Goal: Task Accomplishment & Management: Manage account settings

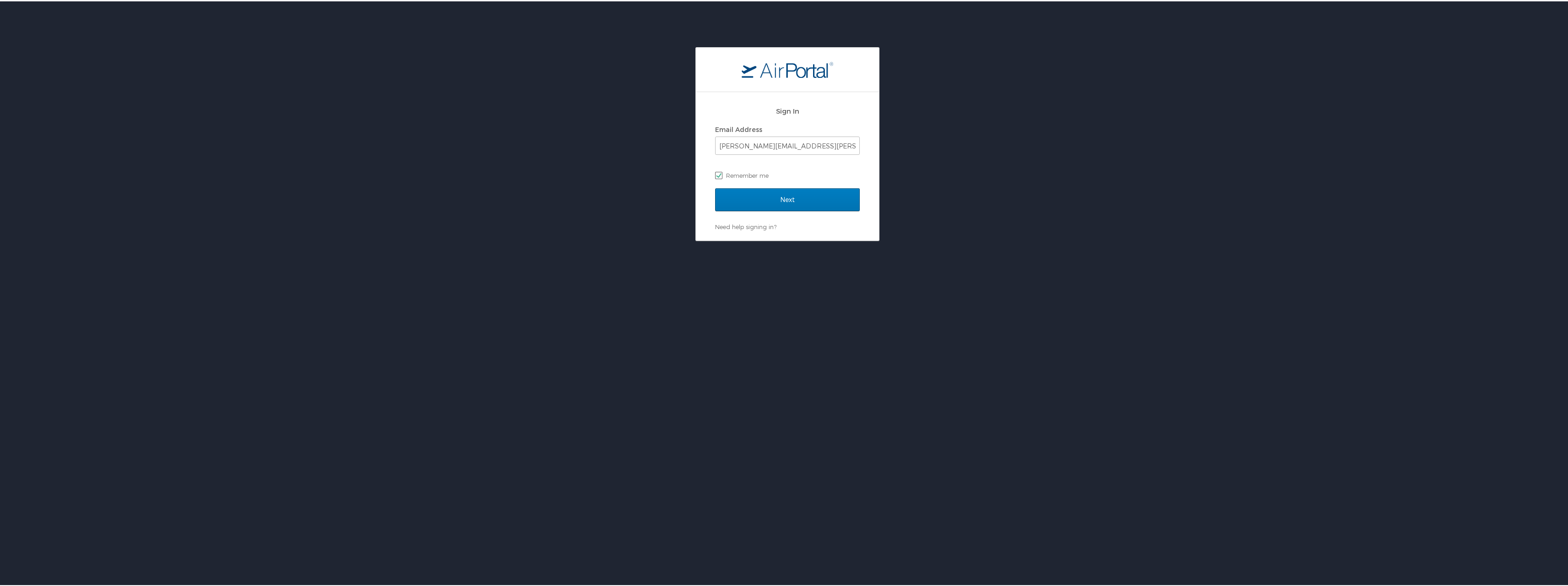
click at [750, 173] on label "Remember me" at bounding box center [787, 174] width 145 height 13
click at [721, 173] on input "Remember me" at bounding box center [718, 174] width 6 height 6
click at [715, 171] on label "Remember me" at bounding box center [787, 174] width 145 height 13
click at [715, 171] on input "Remember me" at bounding box center [718, 174] width 6 height 6
checkbox input "true"
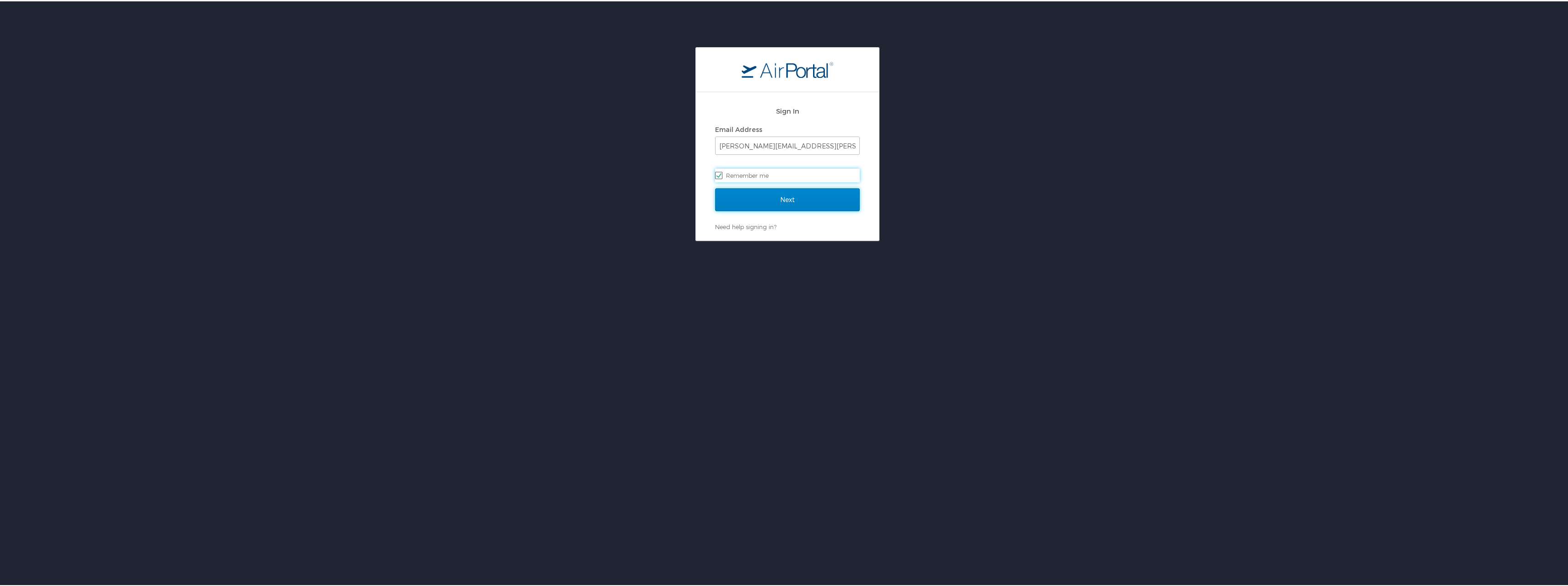
click at [752, 200] on input "Next" at bounding box center [787, 198] width 145 height 23
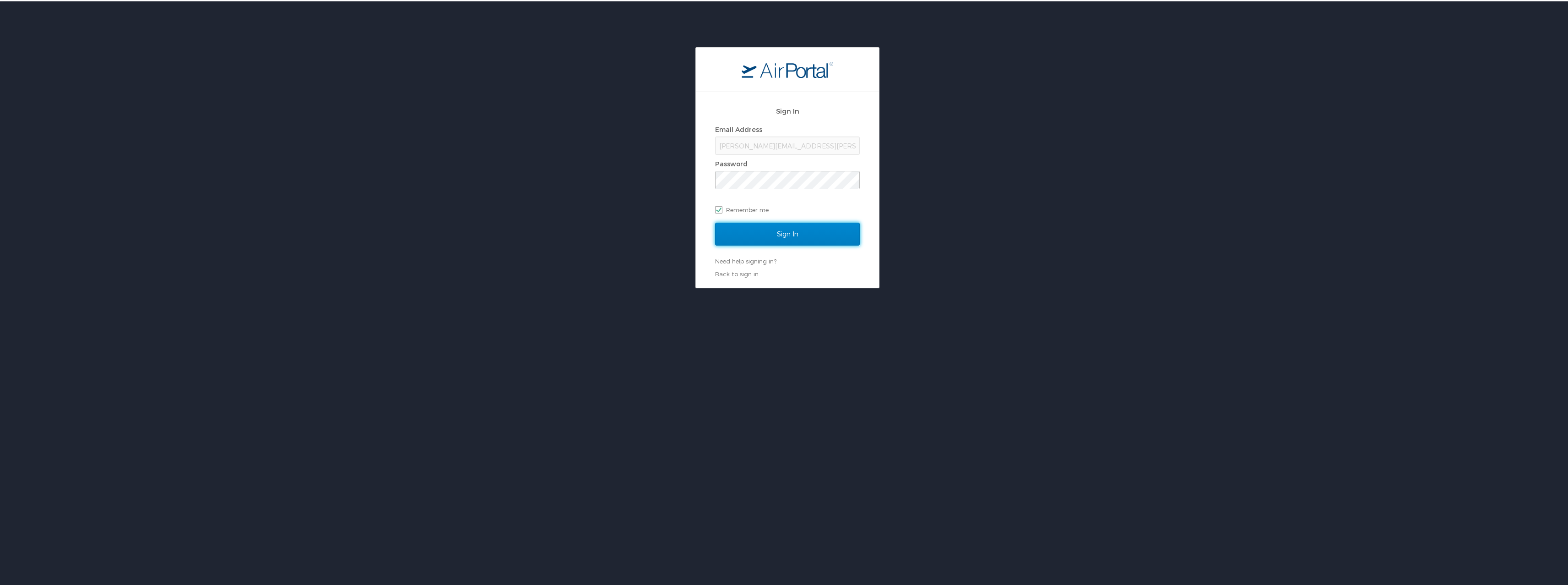
click at [778, 234] on input "Sign In" at bounding box center [787, 232] width 145 height 23
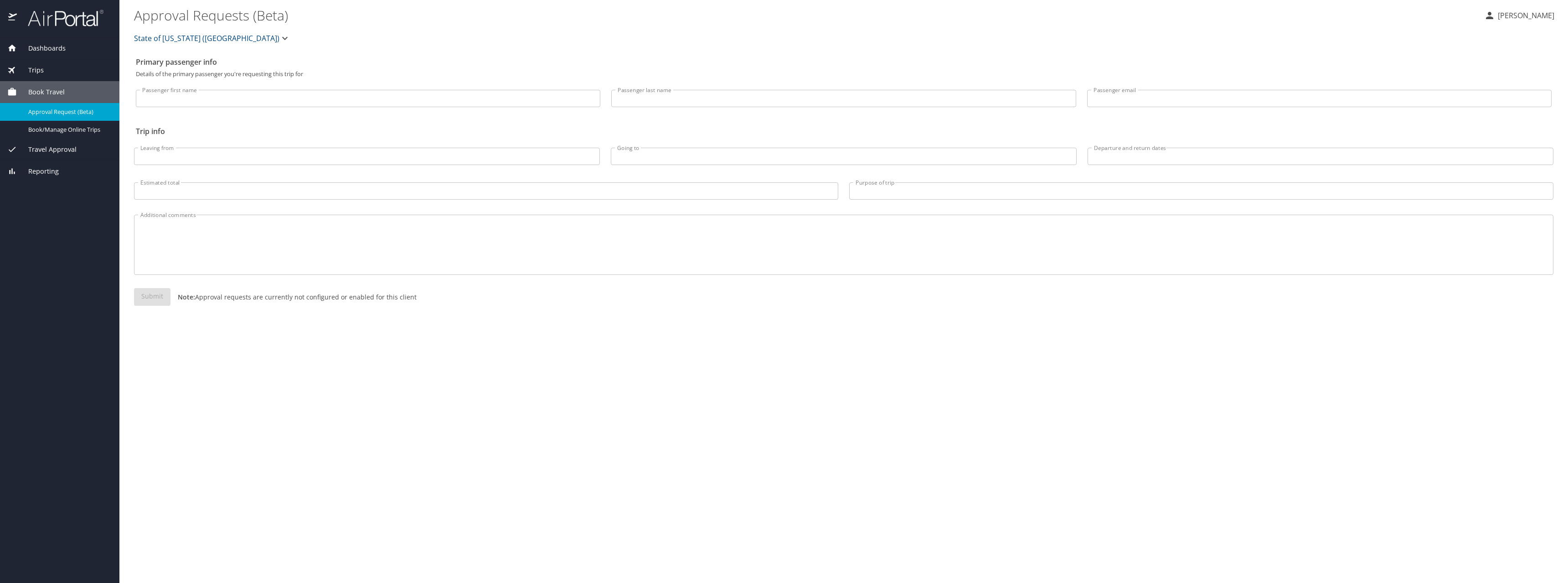
click at [279, 38] on icon "button" at bounding box center [285, 38] width 11 height 11
click at [225, 38] on div at bounding box center [784, 292] width 1568 height 583
click at [179, 37] on span "State of Louisiana (SOLA)" at bounding box center [206, 38] width 145 height 13
click at [179, 37] on div at bounding box center [784, 292] width 1568 height 583
click at [52, 148] on span "Travel Approval" at bounding box center [47, 149] width 60 height 10
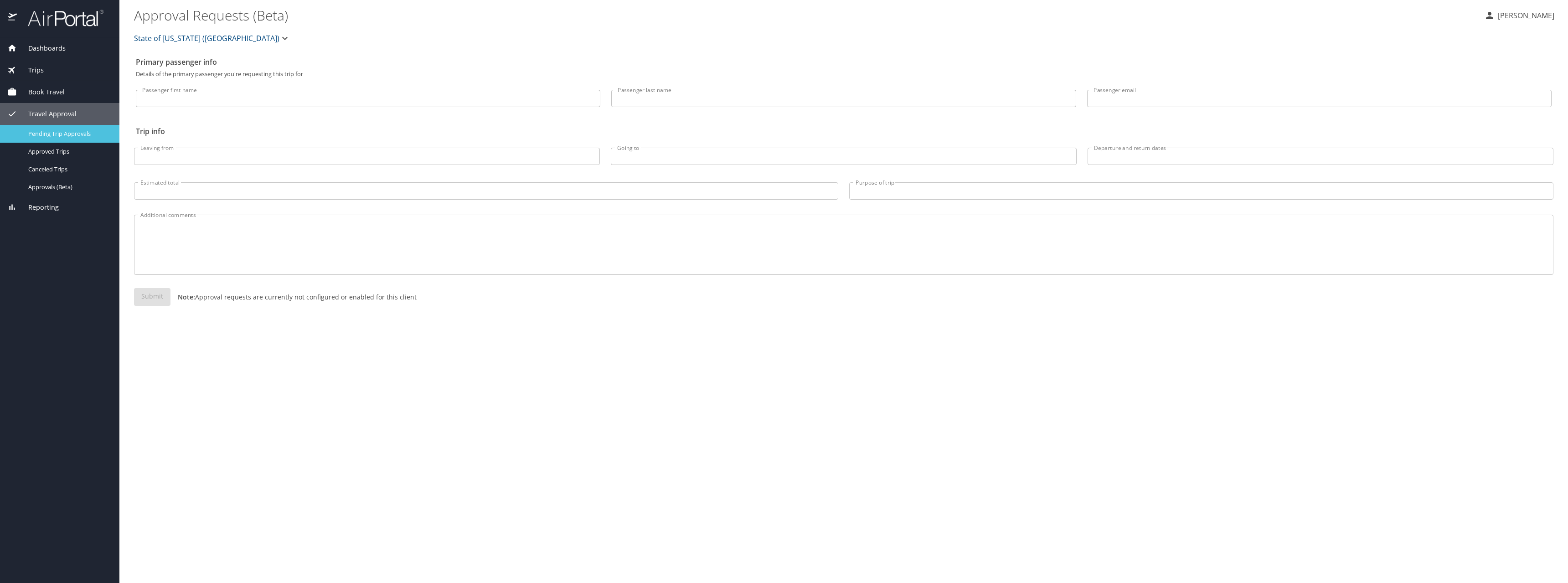
click at [69, 130] on span "Pending Trip Approvals" at bounding box center [68, 134] width 80 height 9
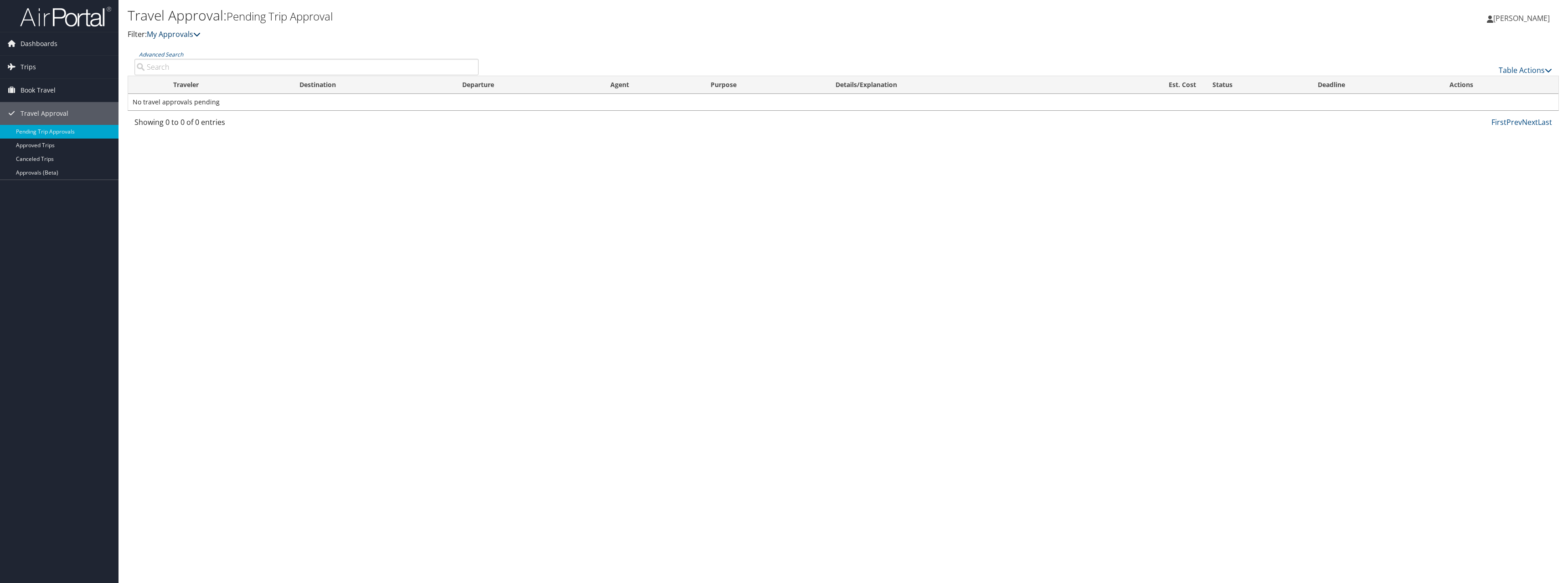
click at [200, 35] on icon at bounding box center [197, 34] width 7 height 7
click at [187, 35] on link "My Approvals" at bounding box center [173, 34] width 54 height 10
click at [1551, 71] on icon at bounding box center [1549, 70] width 7 height 7
click at [1551, 71] on div at bounding box center [784, 292] width 1568 height 583
click at [37, 143] on link "Approved Trips" at bounding box center [59, 145] width 119 height 13
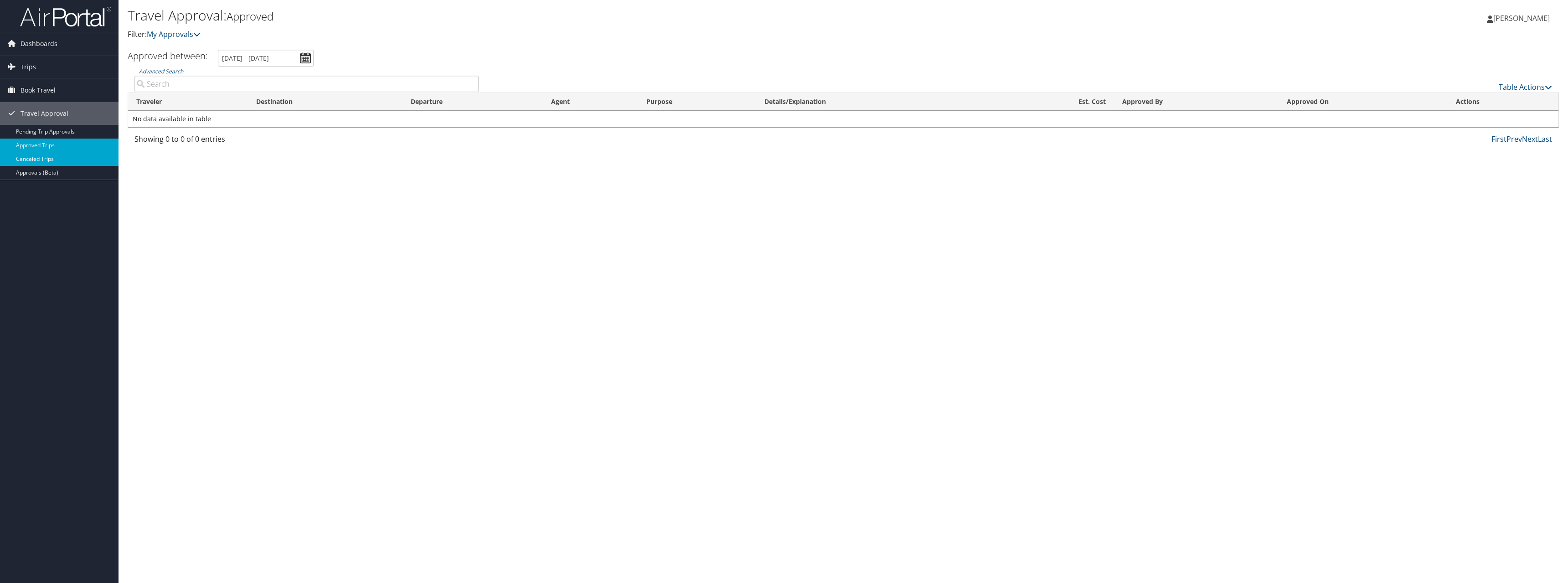
click at [48, 161] on link "Canceled Trips" at bounding box center [59, 159] width 119 height 13
click at [30, 171] on link "Approvals (Beta)" at bounding box center [59, 173] width 119 height 13
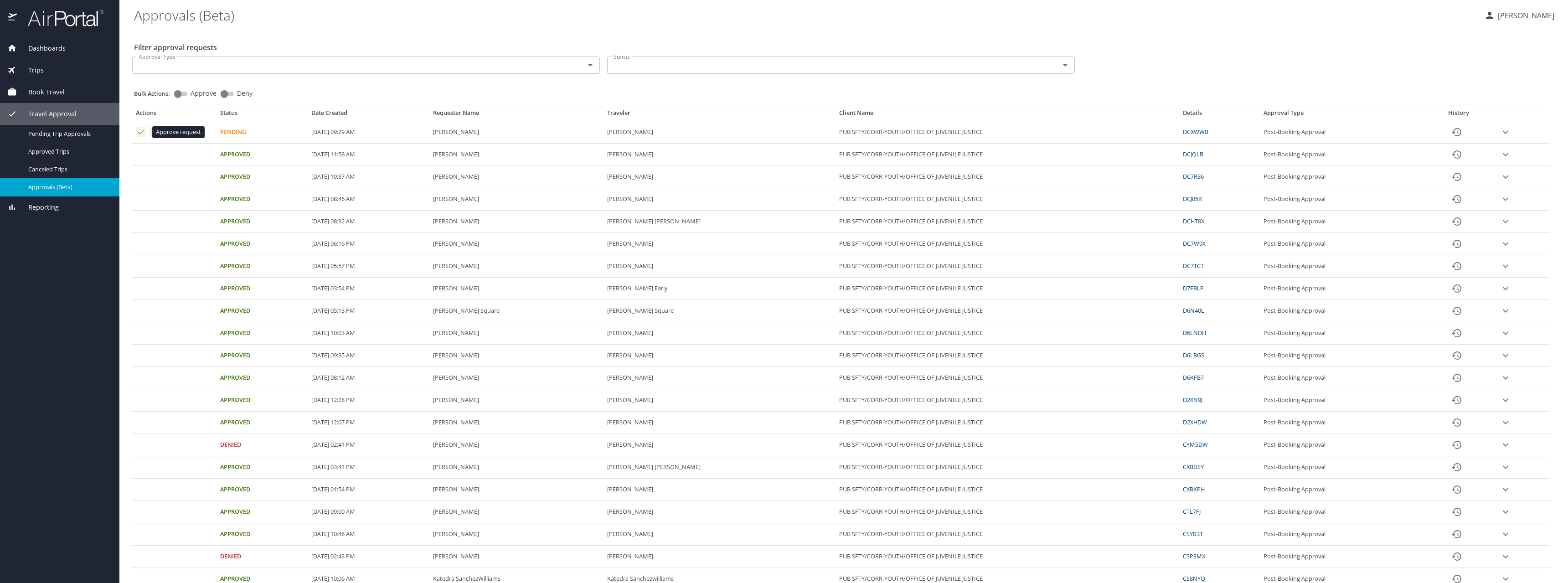
click at [142, 133] on icon "Approval table" at bounding box center [141, 132] width 9 height 9
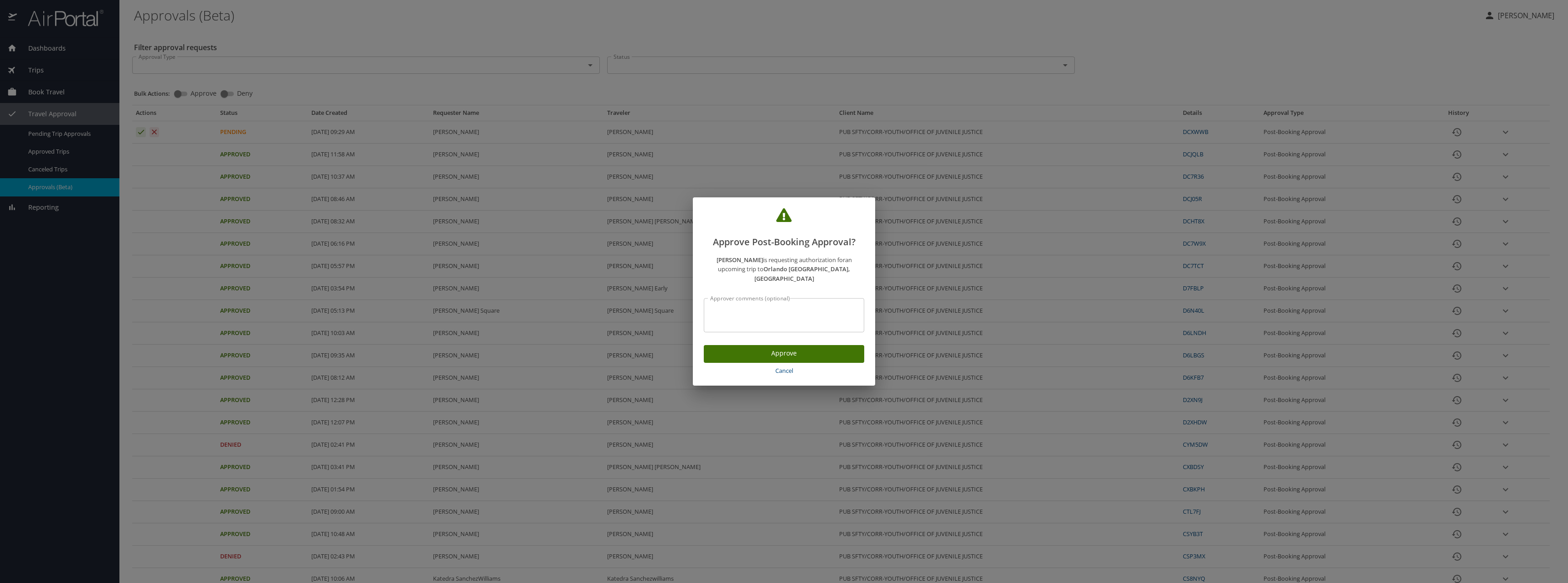
click at [783, 349] on span "Approve" at bounding box center [784, 353] width 146 height 12
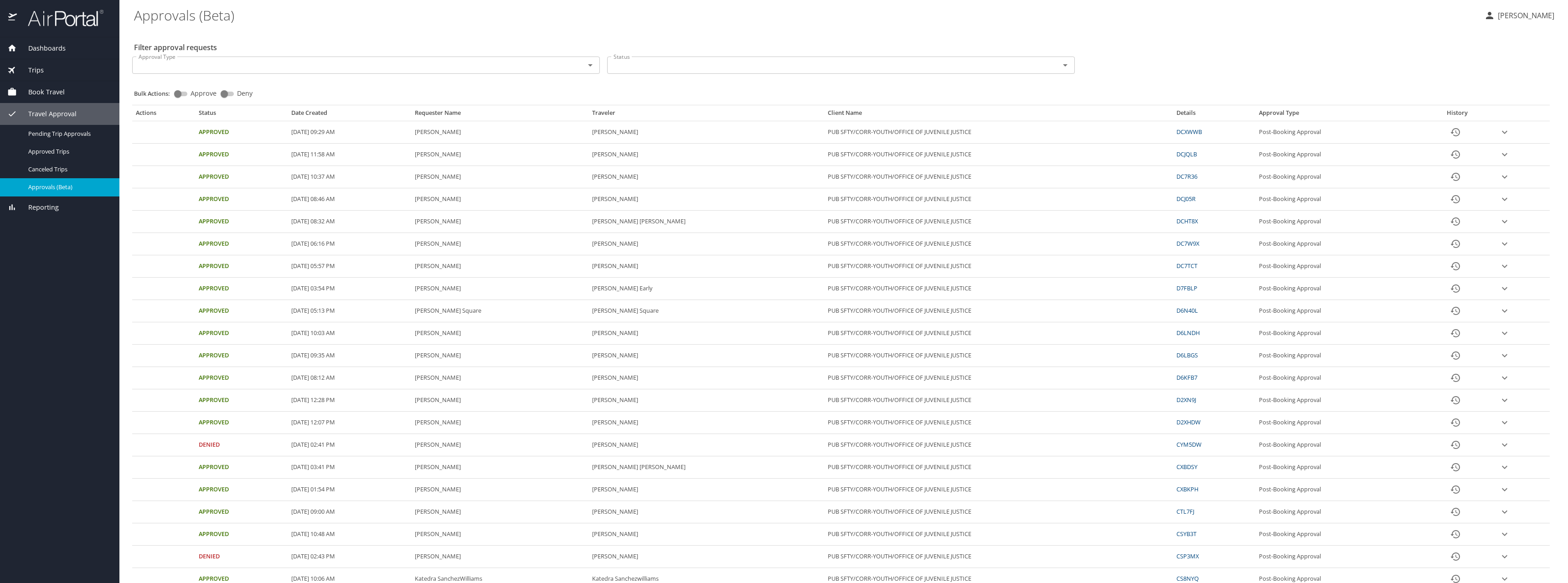
click at [1179, 357] on link "D6LBGS" at bounding box center [1187, 355] width 21 height 8
click at [1499, 357] on icon "expand row" at bounding box center [1505, 355] width 11 height 11
click at [1499, 220] on icon "expand row" at bounding box center [1505, 222] width 11 height 11
